Goal: Transaction & Acquisition: Purchase product/service

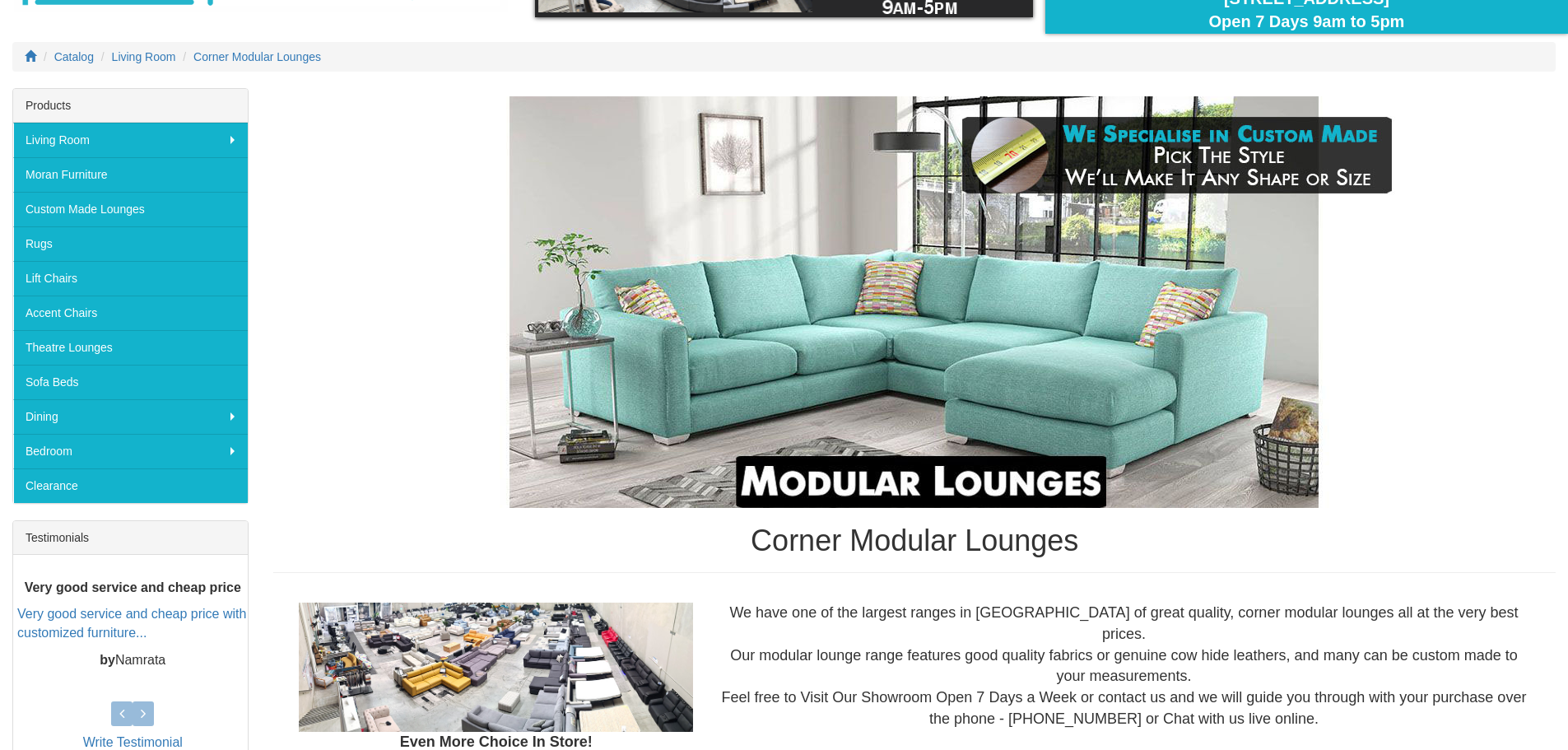
scroll to position [164, 0]
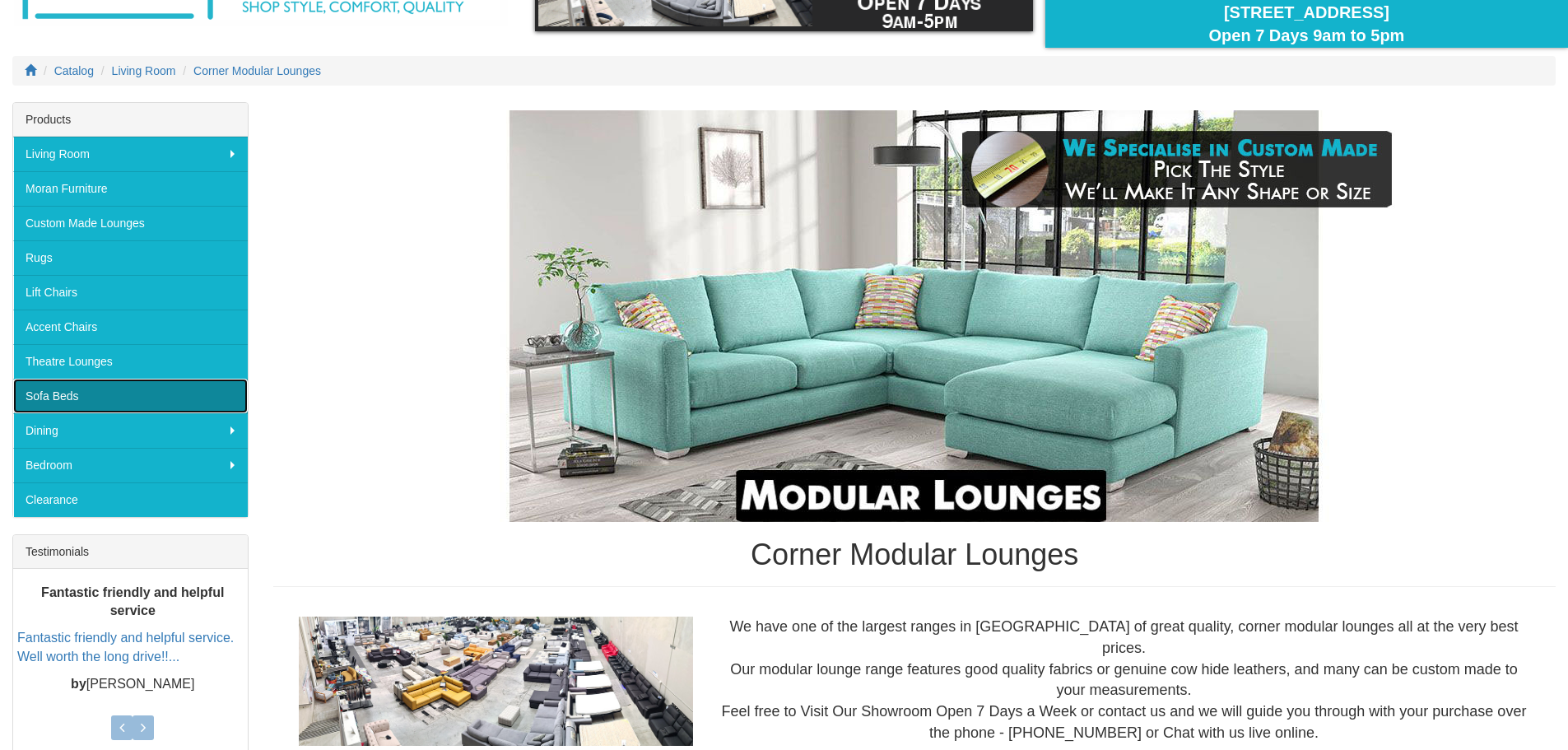
click at [62, 405] on link "Sofa Beds" at bounding box center [131, 396] width 235 height 35
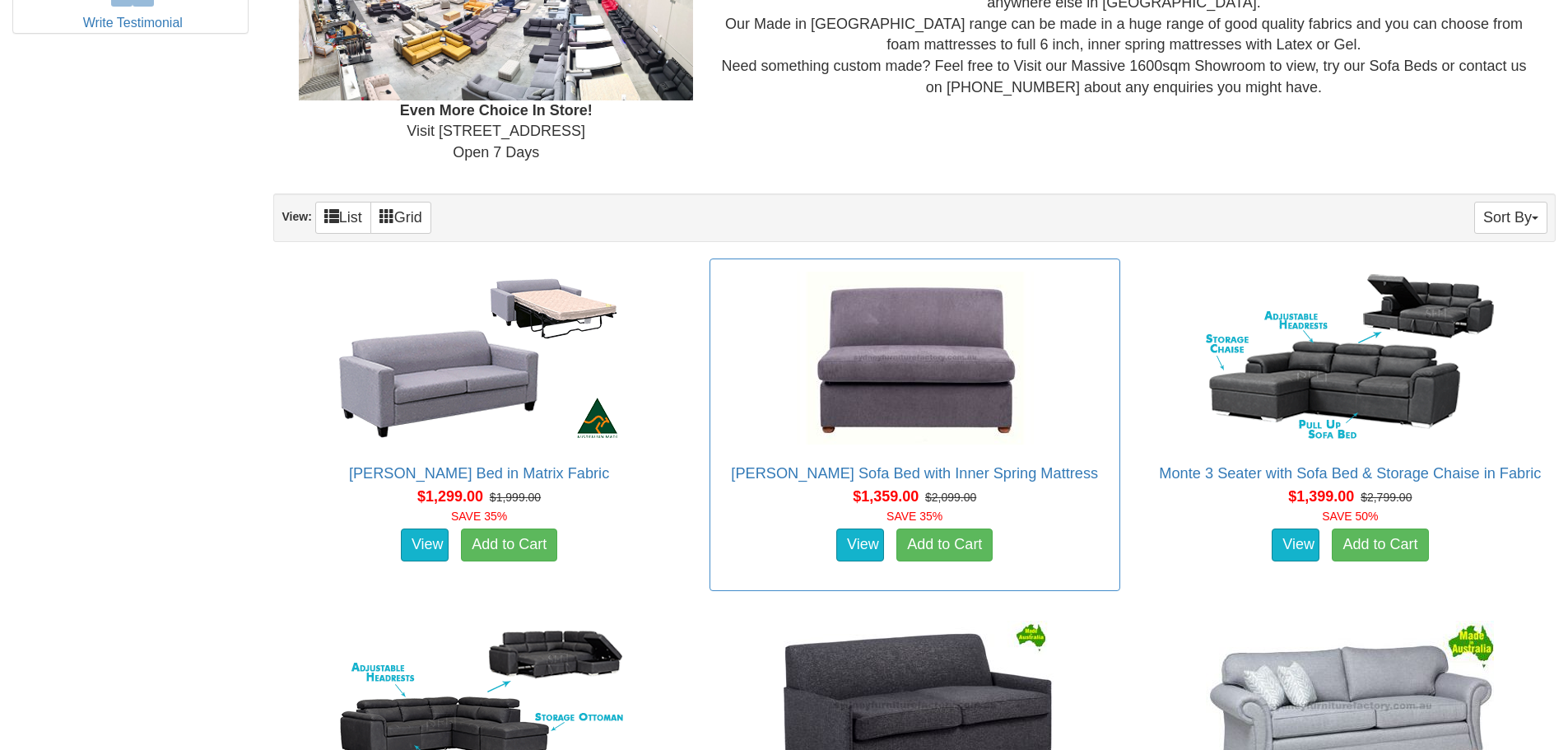
scroll to position [906, 0]
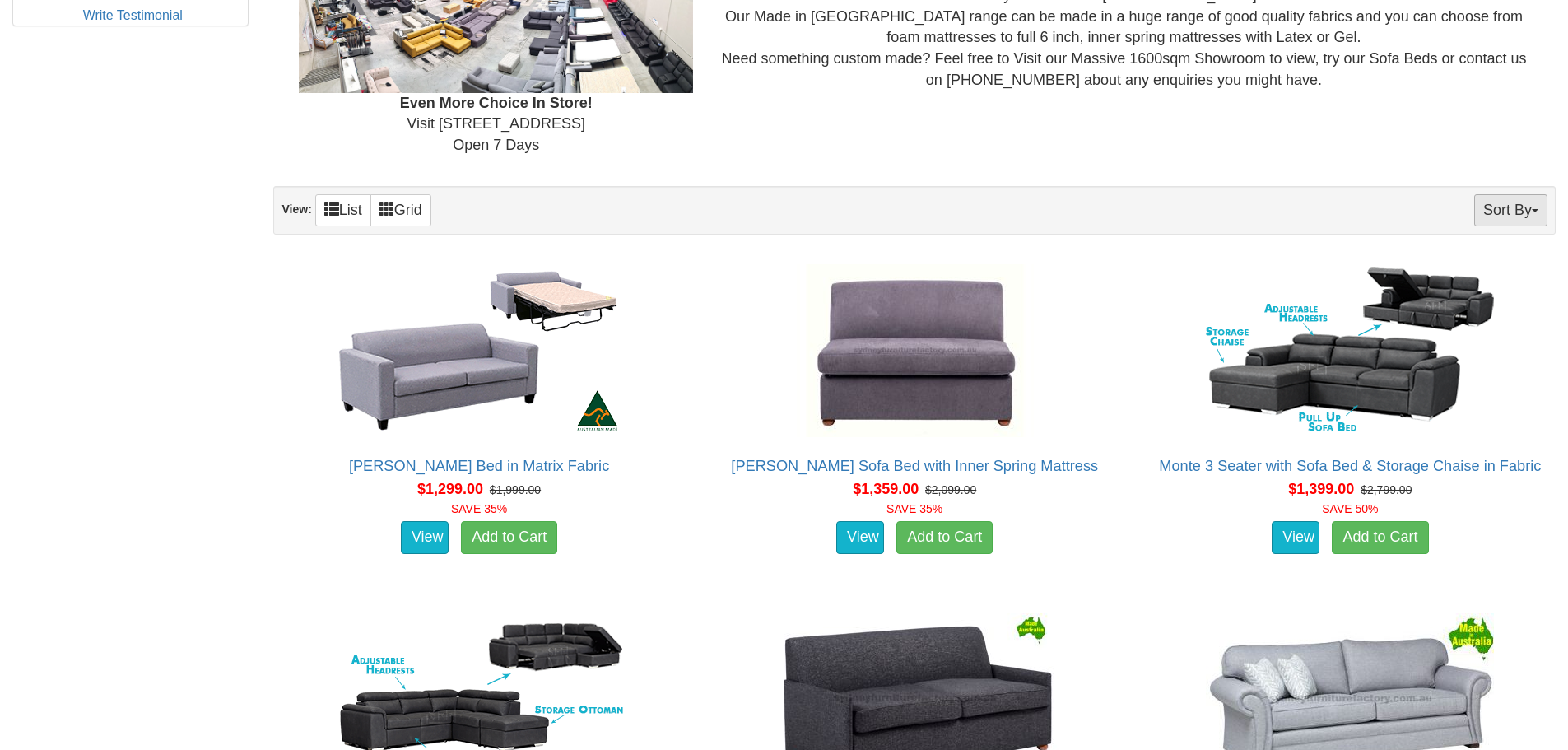
click at [1494, 220] on button "Sort By" at bounding box center [1510, 210] width 73 height 32
click at [1461, 266] on link "Price+" at bounding box center [1481, 265] width 130 height 21
